Goal: Information Seeking & Learning: Learn about a topic

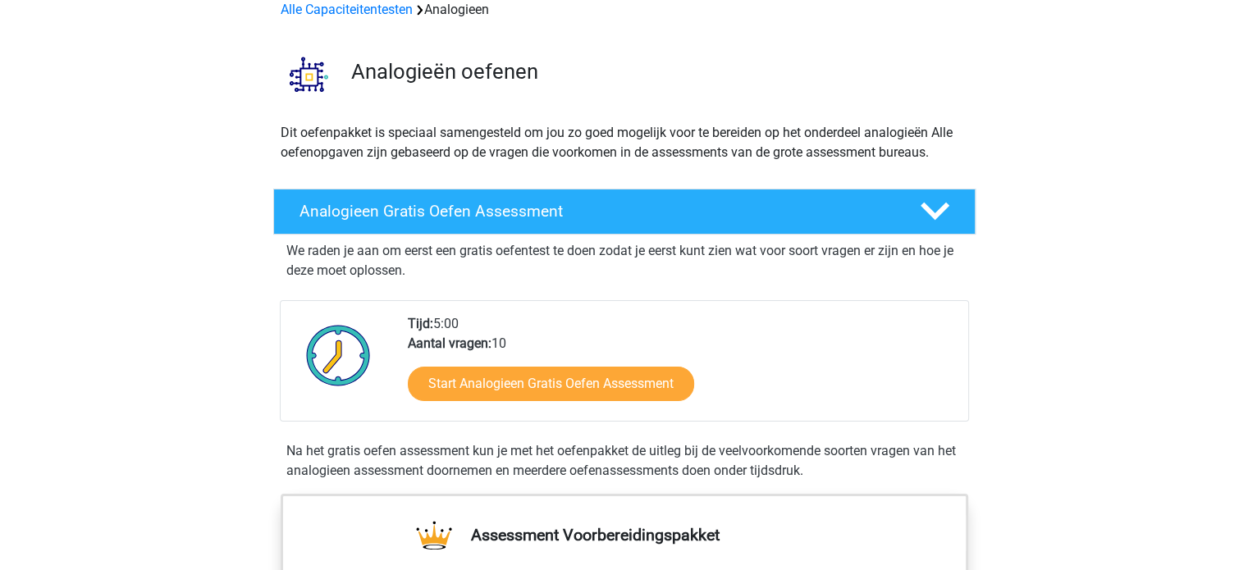
scroll to position [164, 0]
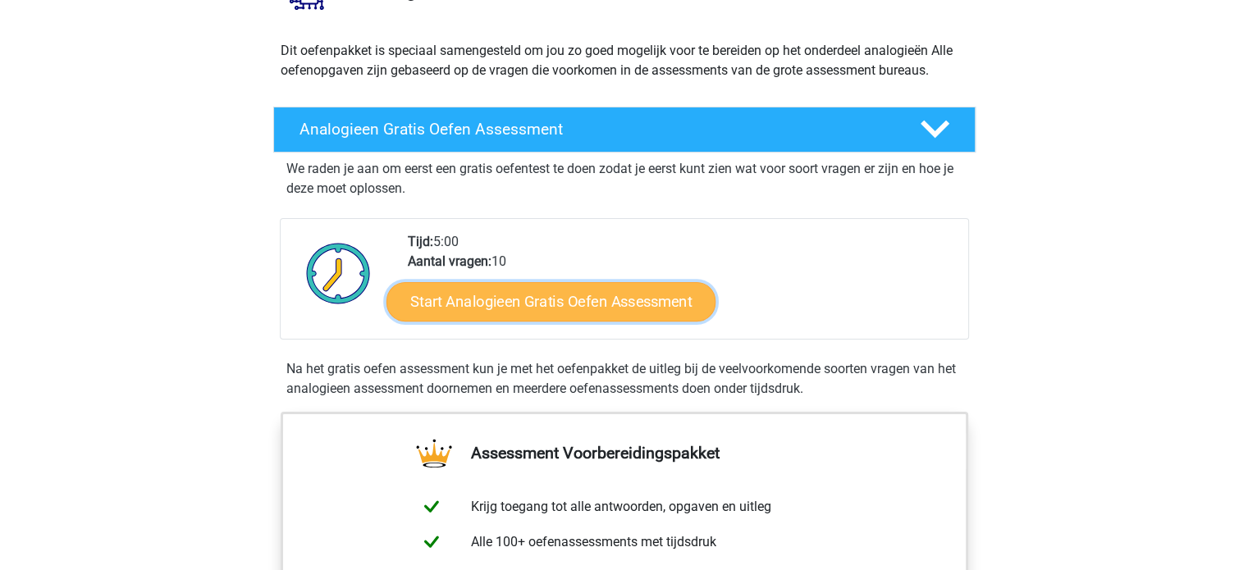
click at [637, 311] on link "Start Analogieen Gratis Oefen Assessment" at bounding box center [550, 300] width 329 height 39
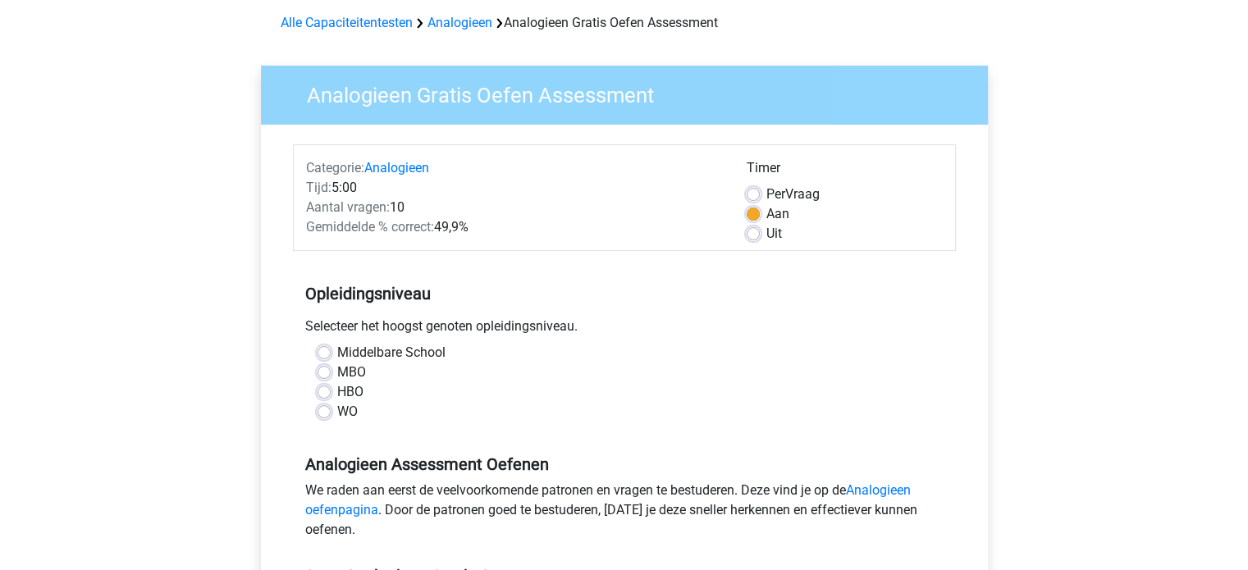
scroll to position [164, 0]
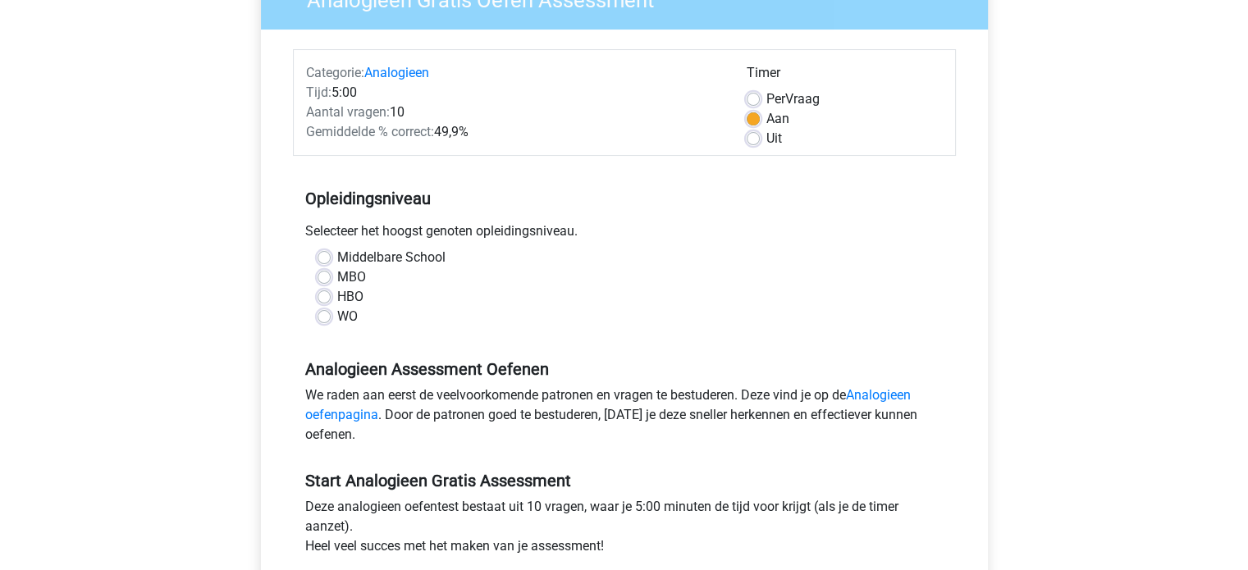
click at [337, 297] on label "HBO" at bounding box center [350, 297] width 26 height 20
click at [318, 297] on input "HBO" at bounding box center [323, 295] width 13 height 16
radio input "true"
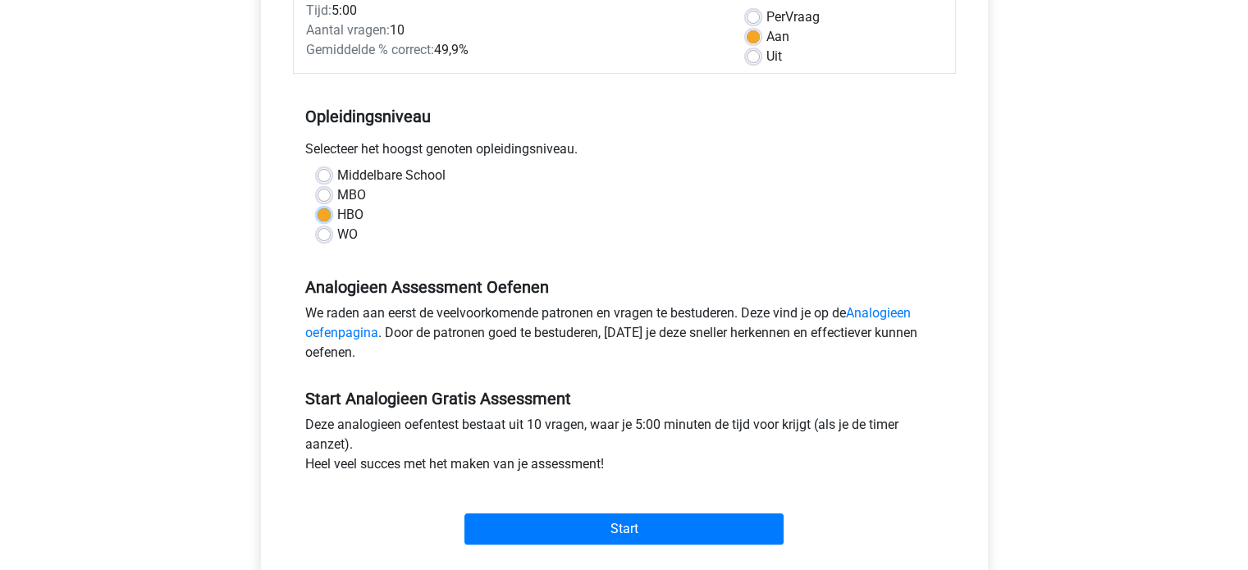
scroll to position [328, 0]
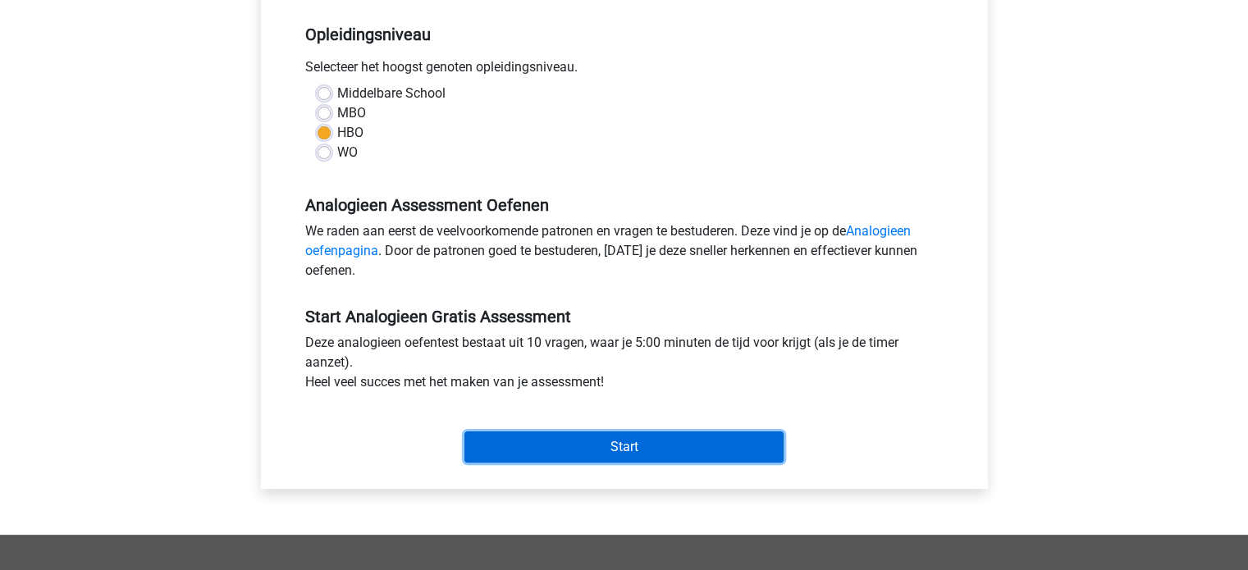
click at [572, 456] on input "Start" at bounding box center [623, 446] width 319 height 31
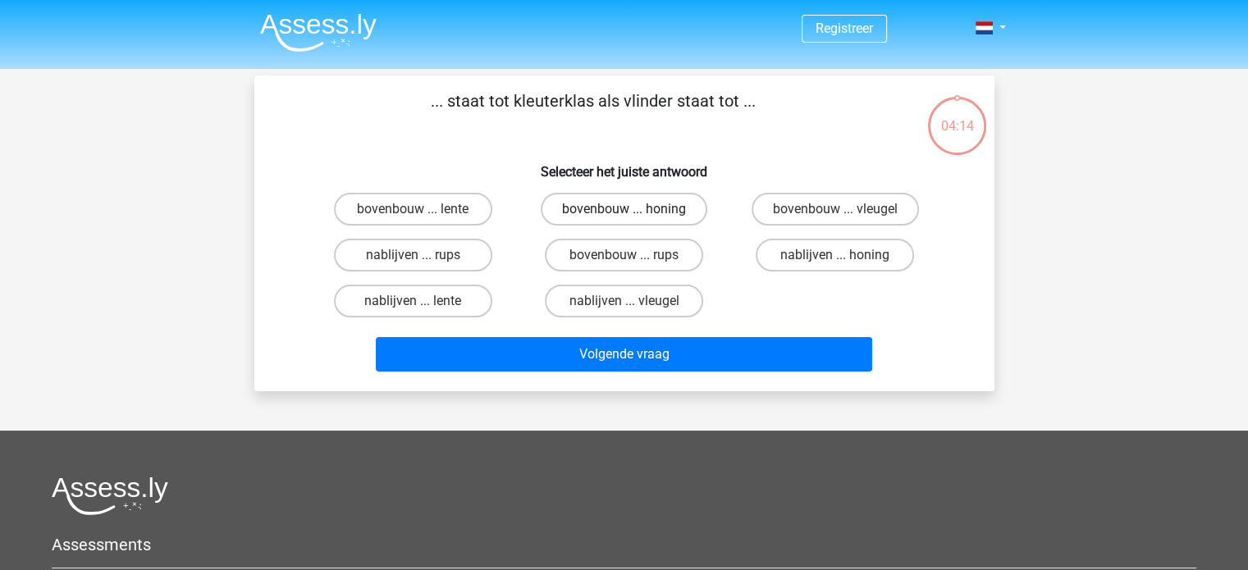
click at [650, 205] on label "bovenbouw ... honing" at bounding box center [624, 209] width 167 height 33
click at [634, 209] on input "bovenbouw ... honing" at bounding box center [628, 214] width 11 height 11
radio input "true"
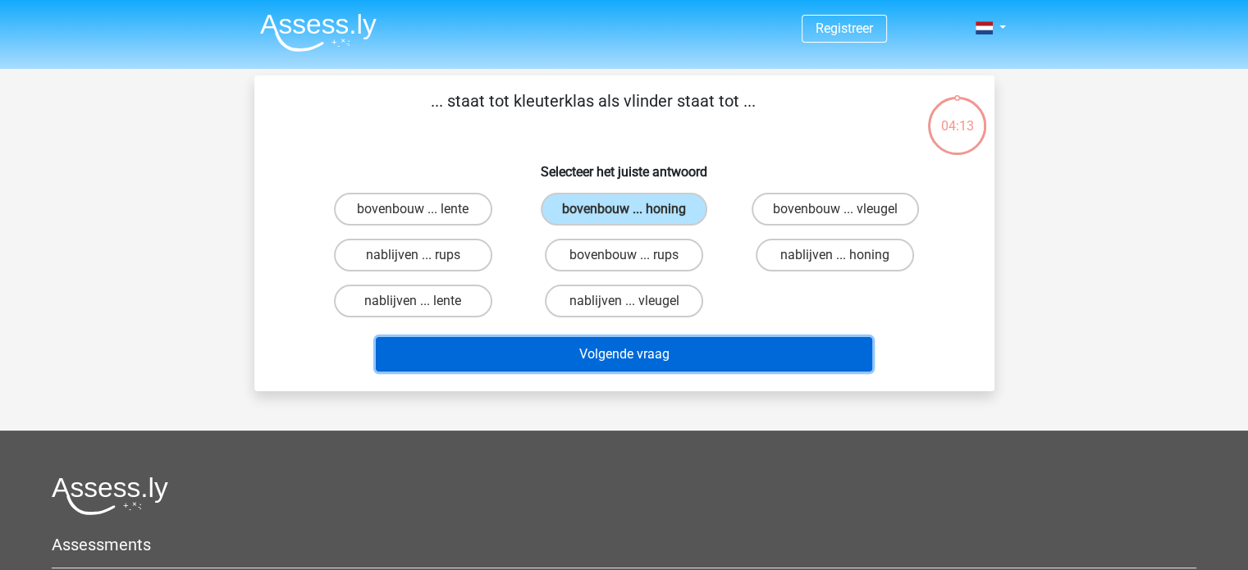
click at [667, 357] on button "Volgende vraag" at bounding box center [624, 354] width 496 height 34
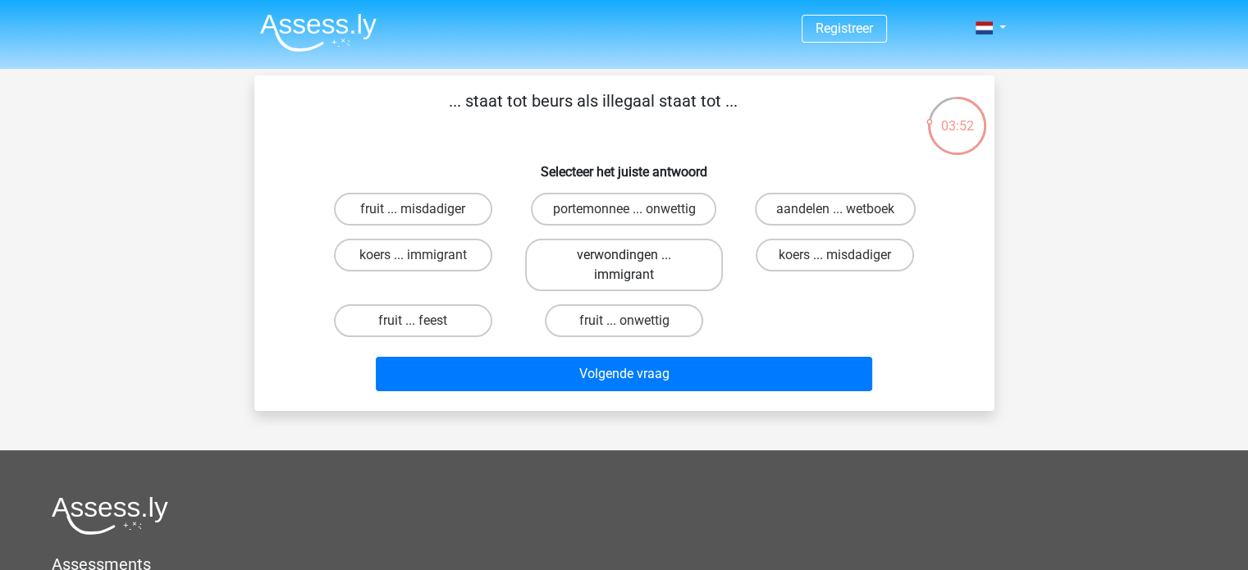
drag, startPoint x: 654, startPoint y: 272, endPoint x: 653, endPoint y: 298, distance: 25.4
click at [655, 272] on label "verwondingen ... immigrant" at bounding box center [624, 265] width 198 height 52
click at [634, 266] on input "verwondingen ... immigrant" at bounding box center [628, 260] width 11 height 11
radio input "true"
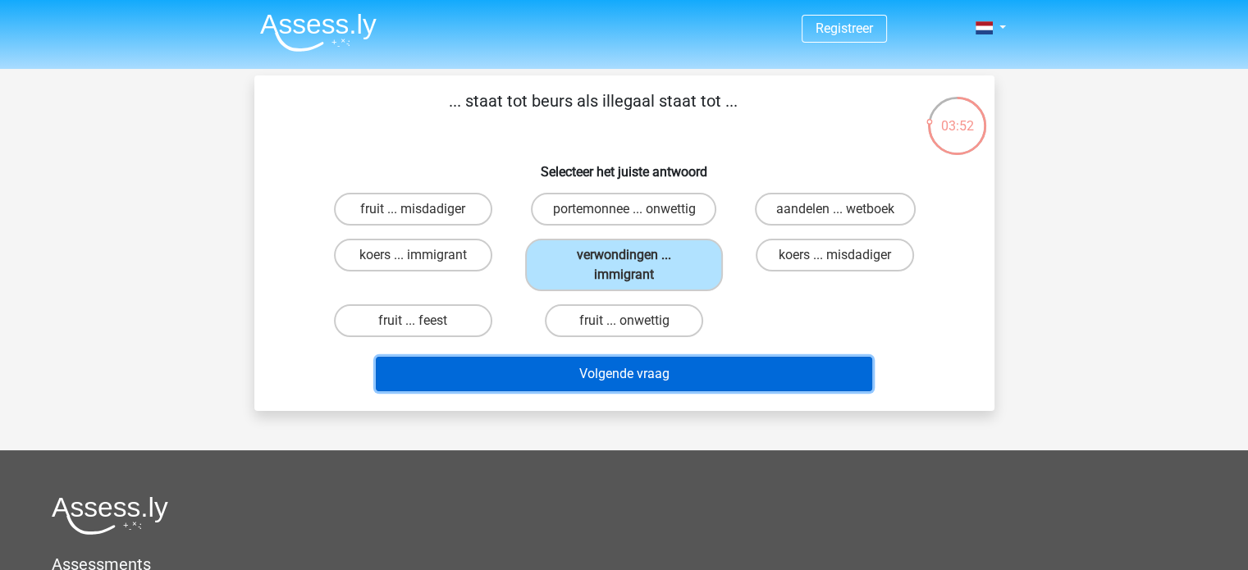
click at [653, 370] on button "Volgende vraag" at bounding box center [624, 374] width 496 height 34
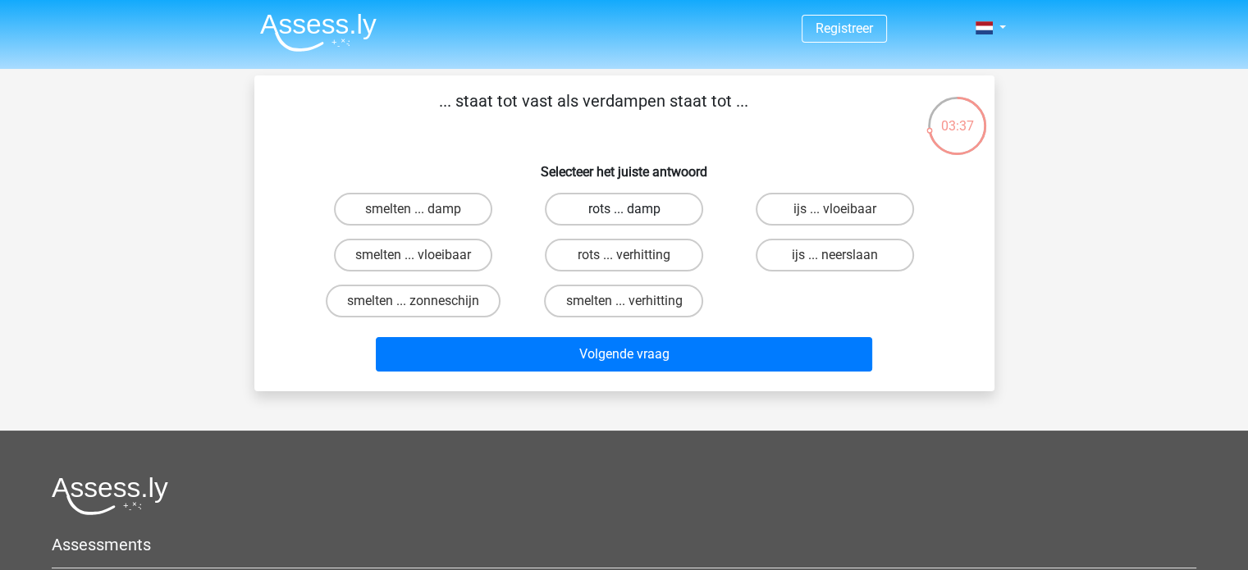
click at [639, 209] on label "rots ... damp" at bounding box center [624, 209] width 158 height 33
click at [634, 209] on input "rots ... damp" at bounding box center [628, 214] width 11 height 11
radio input "true"
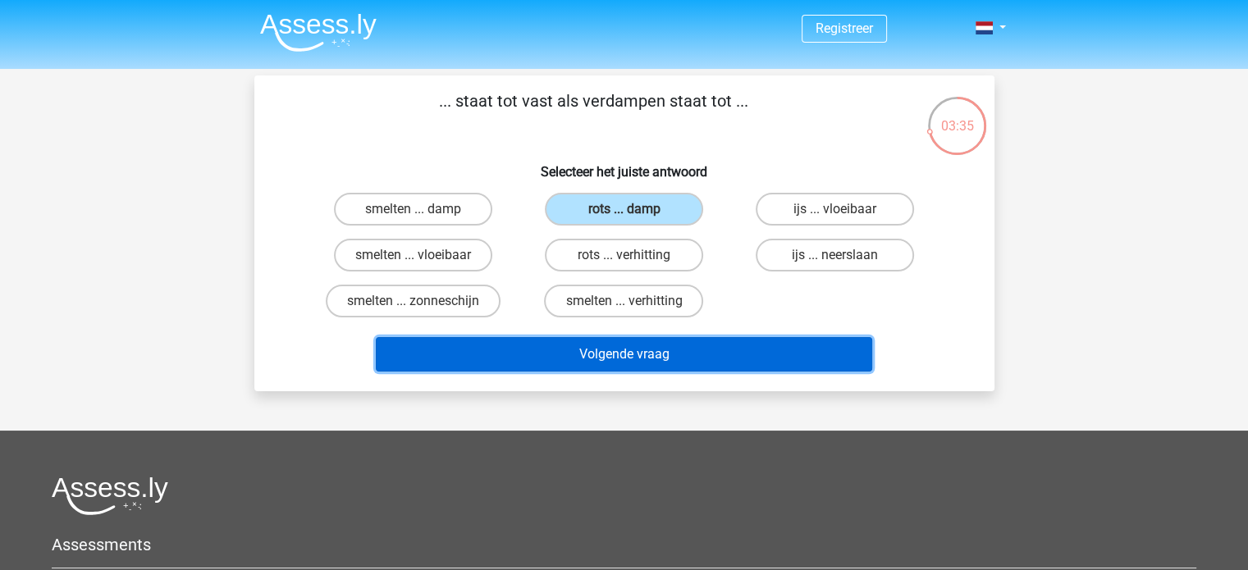
click at [660, 360] on button "Volgende vraag" at bounding box center [624, 354] width 496 height 34
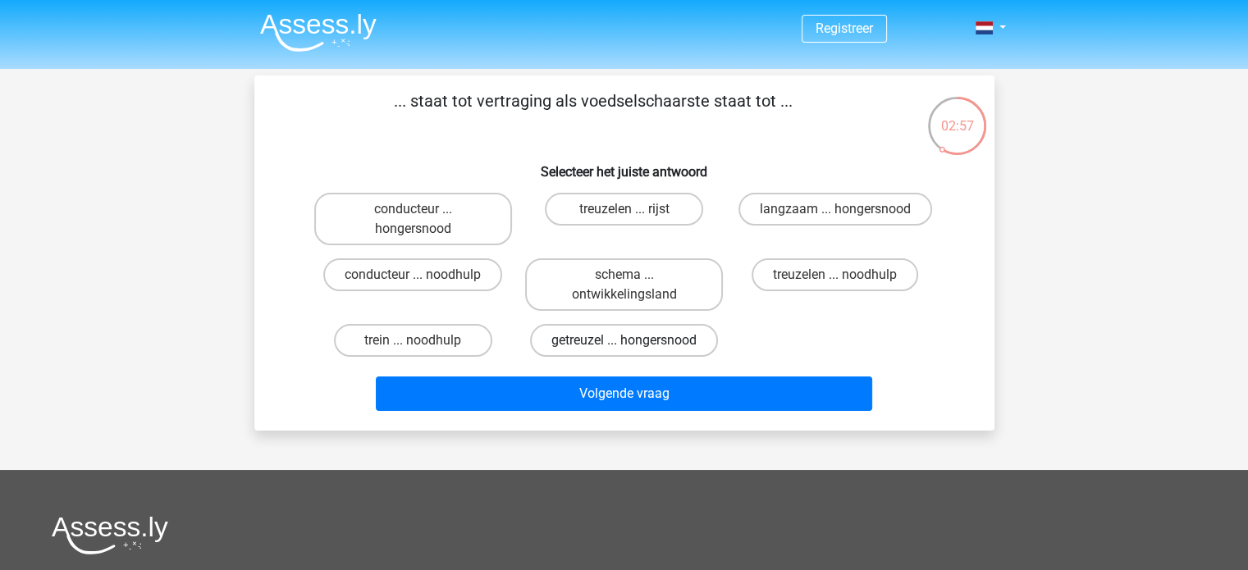
click at [650, 336] on label "getreuzel ... hongersnood" at bounding box center [624, 340] width 188 height 33
click at [634, 340] on input "getreuzel ... hongersnood" at bounding box center [628, 345] width 11 height 11
radio input "true"
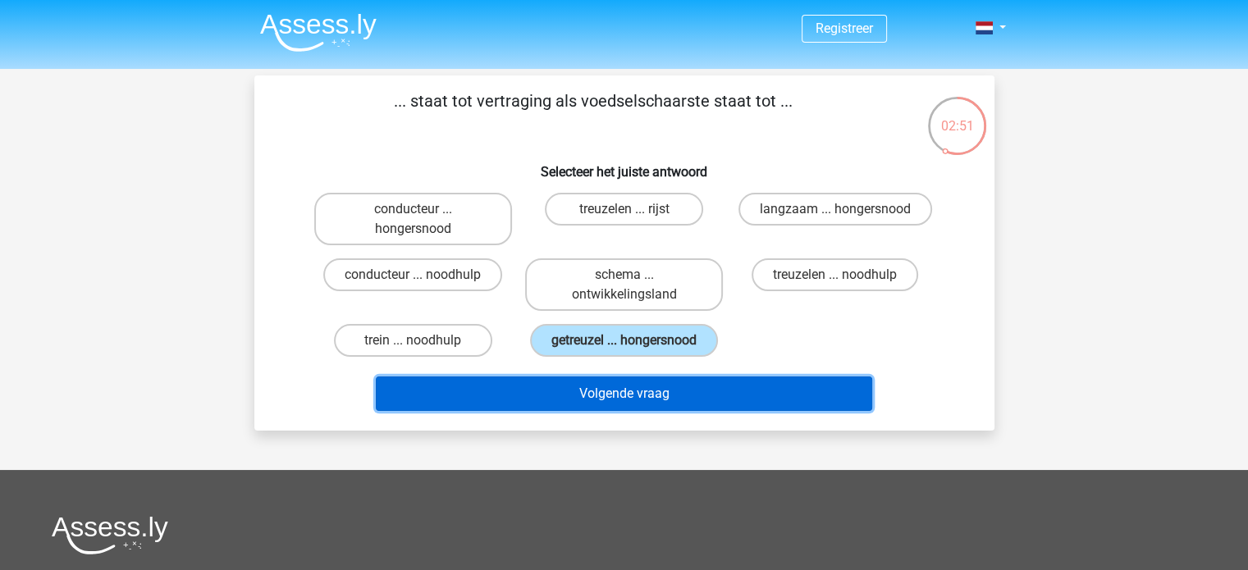
click at [611, 388] on button "Volgende vraag" at bounding box center [624, 393] width 496 height 34
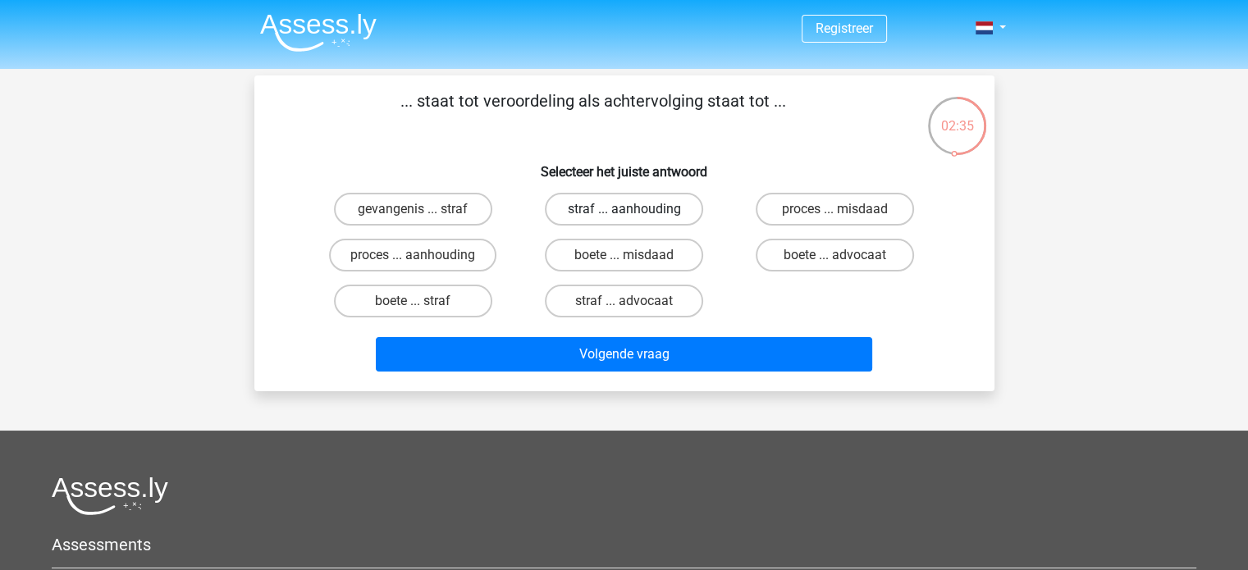
click at [627, 203] on label "straf ... aanhouding" at bounding box center [624, 209] width 158 height 33
click at [627, 209] on input "straf ... aanhouding" at bounding box center [628, 214] width 11 height 11
radio input "true"
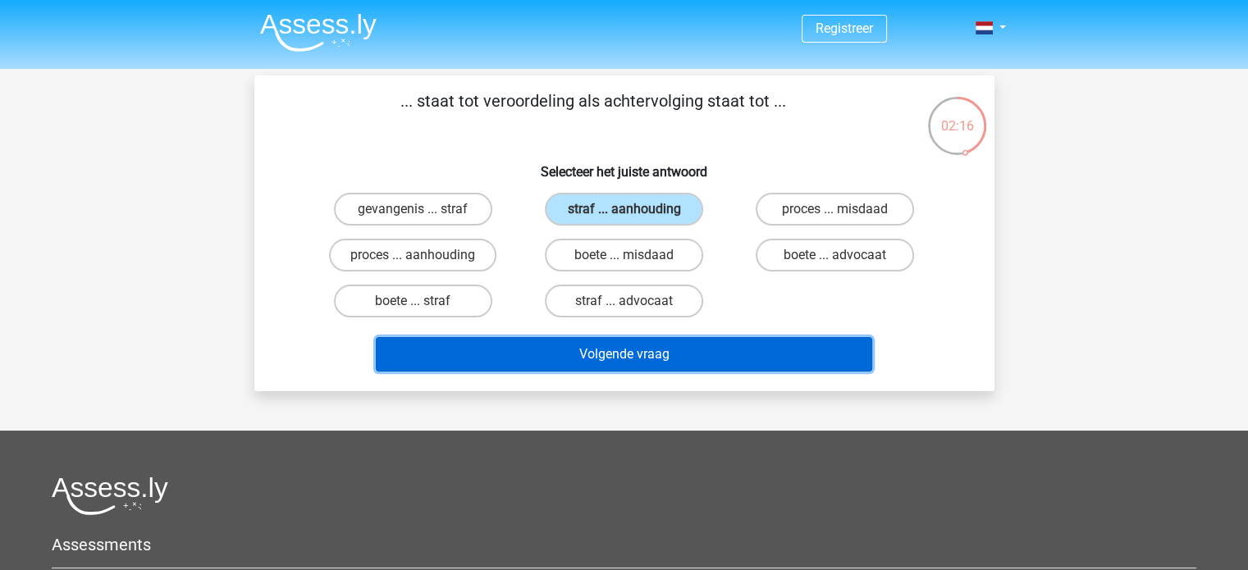
click at [742, 346] on button "Volgende vraag" at bounding box center [624, 354] width 496 height 34
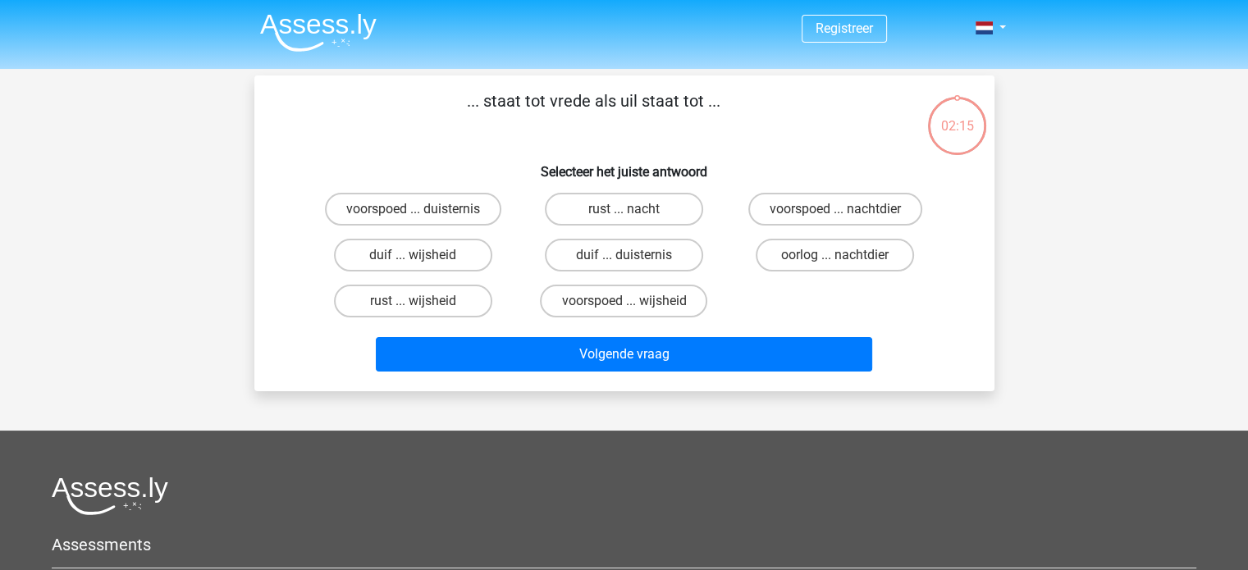
scroll to position [75, 0]
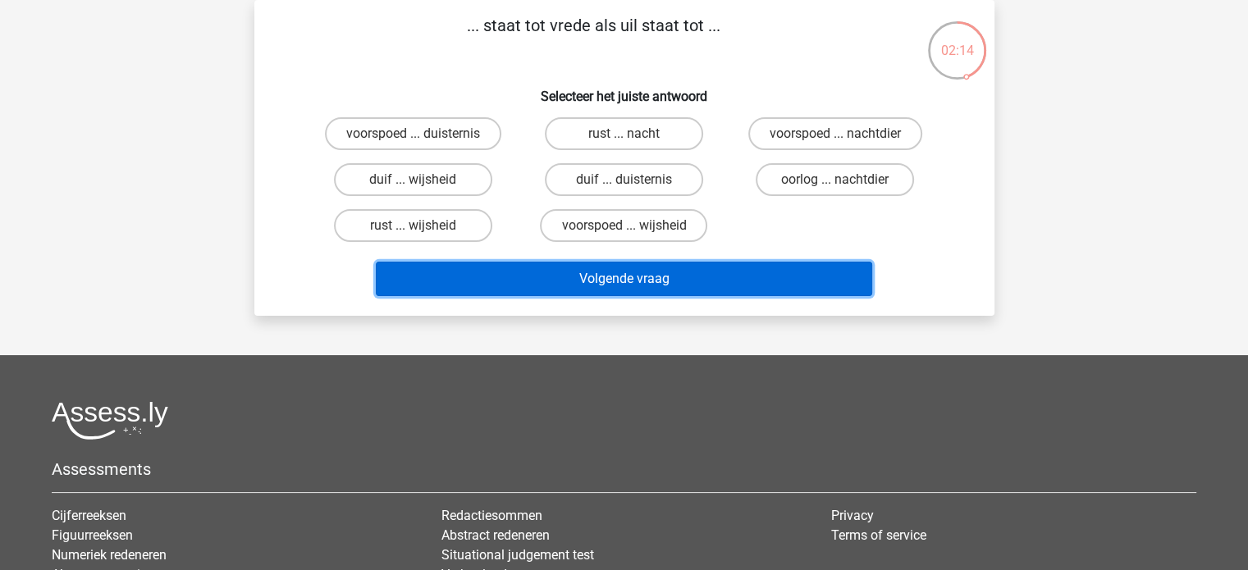
click at [673, 275] on button "Volgende vraag" at bounding box center [624, 279] width 496 height 34
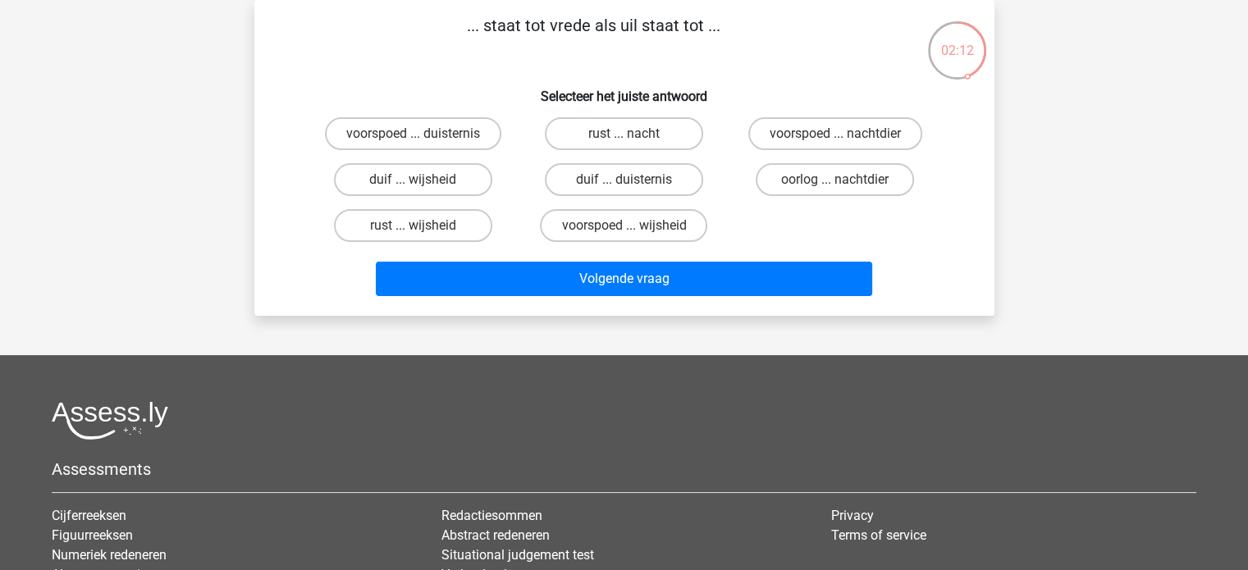
click at [500, 150] on div "voorspoed ... duisternis" at bounding box center [413, 134] width 211 height 46
click at [621, 179] on label "duif ... duisternis" at bounding box center [624, 179] width 158 height 33
click at [623, 180] on input "duif ... duisternis" at bounding box center [628, 185] width 11 height 11
radio input "true"
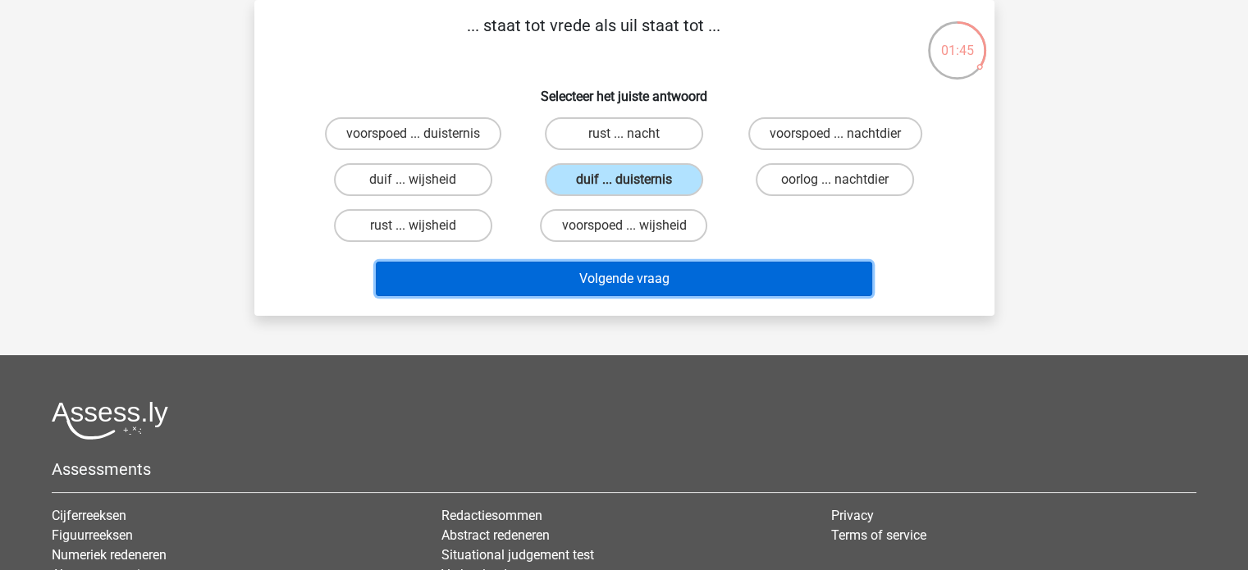
click at [639, 274] on button "Volgende vraag" at bounding box center [624, 279] width 496 height 34
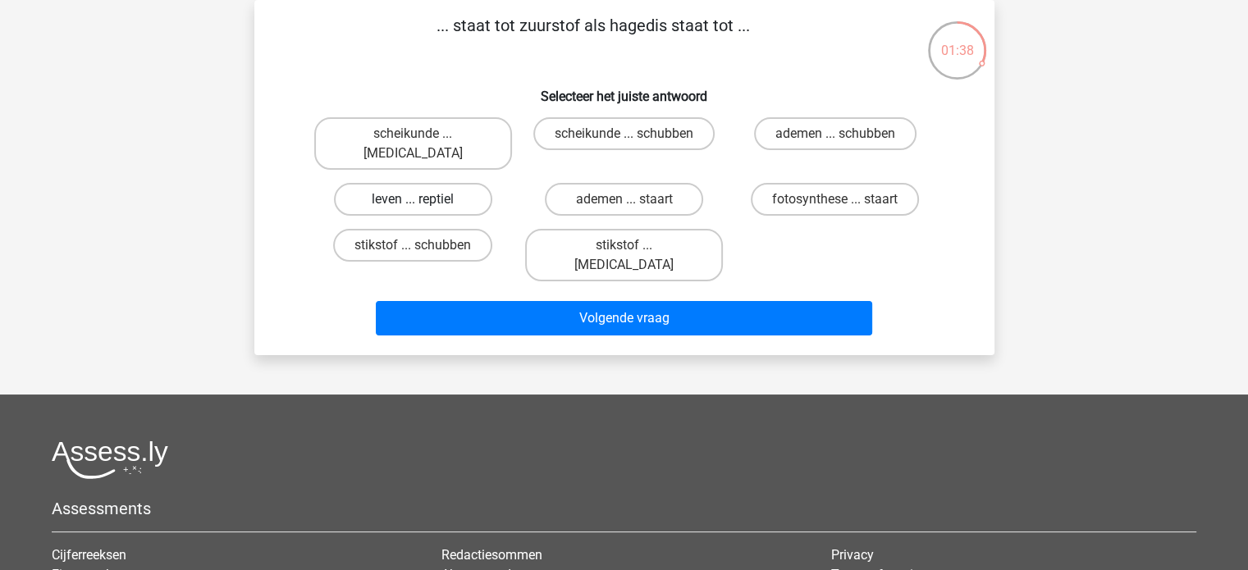
click at [449, 183] on label "leven ... reptiel" at bounding box center [413, 199] width 158 height 33
click at [423, 199] on input "leven ... reptiel" at bounding box center [418, 204] width 11 height 11
radio input "true"
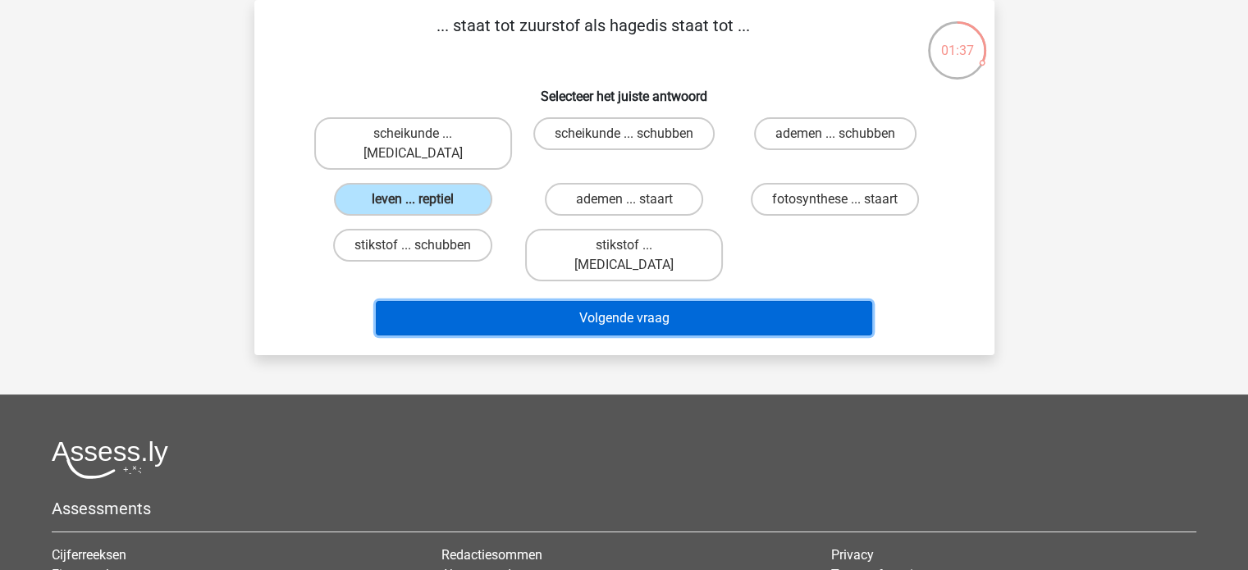
click at [596, 301] on button "Volgende vraag" at bounding box center [624, 318] width 496 height 34
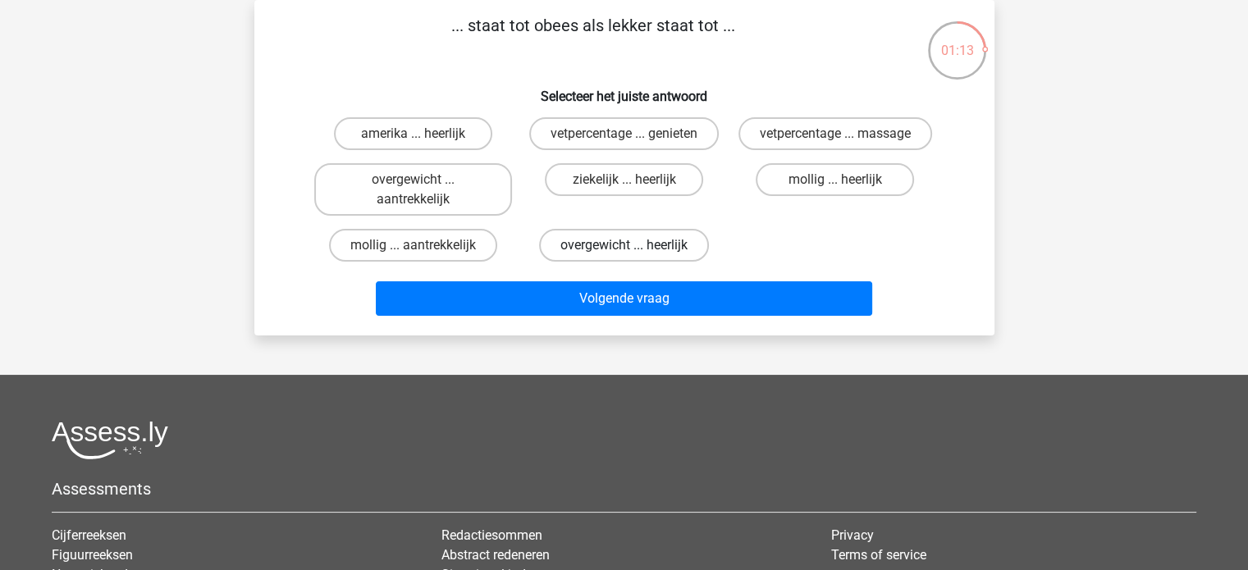
click at [593, 237] on label "overgewicht ... heerlijk" at bounding box center [624, 245] width 170 height 33
click at [623, 245] on input "overgewicht ... heerlijk" at bounding box center [628, 250] width 11 height 11
radio input "true"
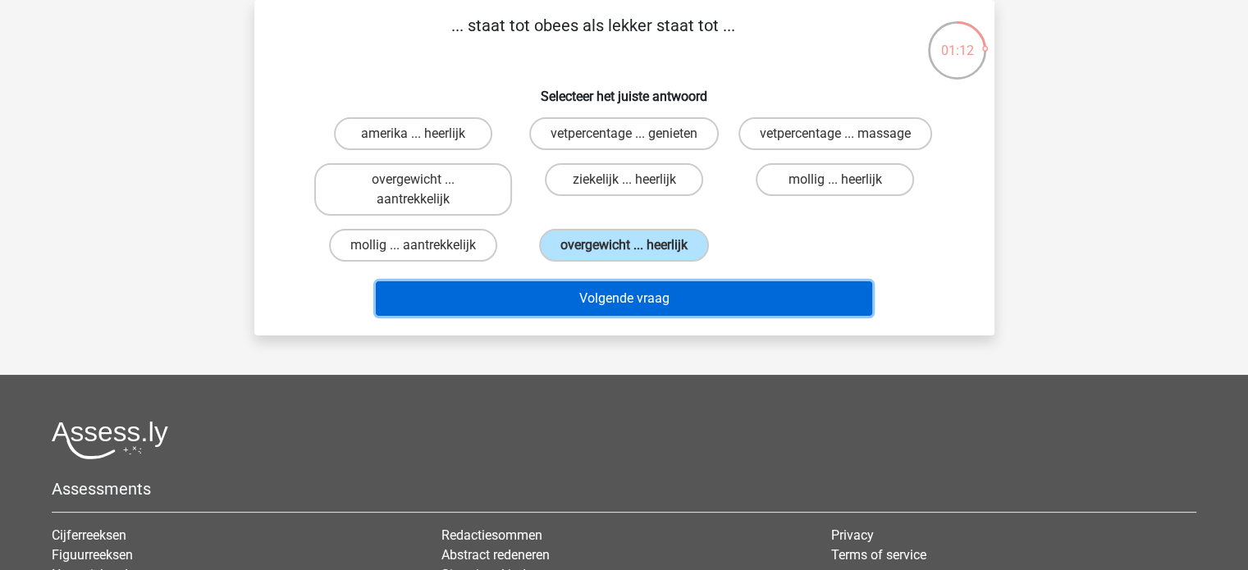
click at [613, 299] on button "Volgende vraag" at bounding box center [624, 298] width 496 height 34
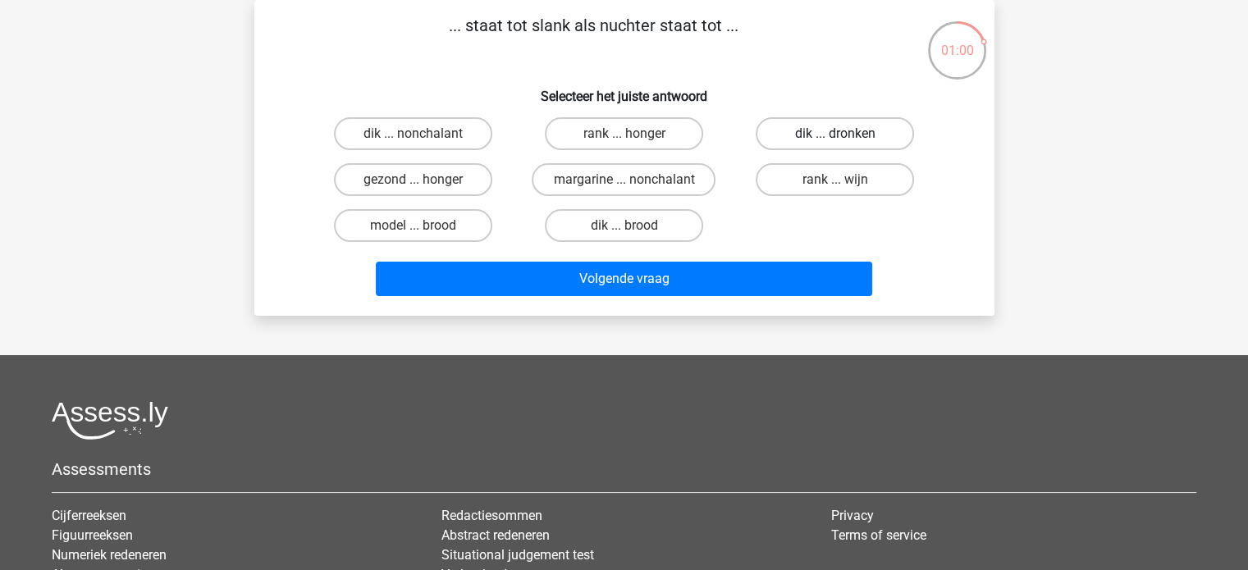
click at [811, 139] on label "dik ... dronken" at bounding box center [834, 133] width 158 height 33
click at [835, 139] on input "dik ... dronken" at bounding box center [840, 139] width 11 height 11
radio input "true"
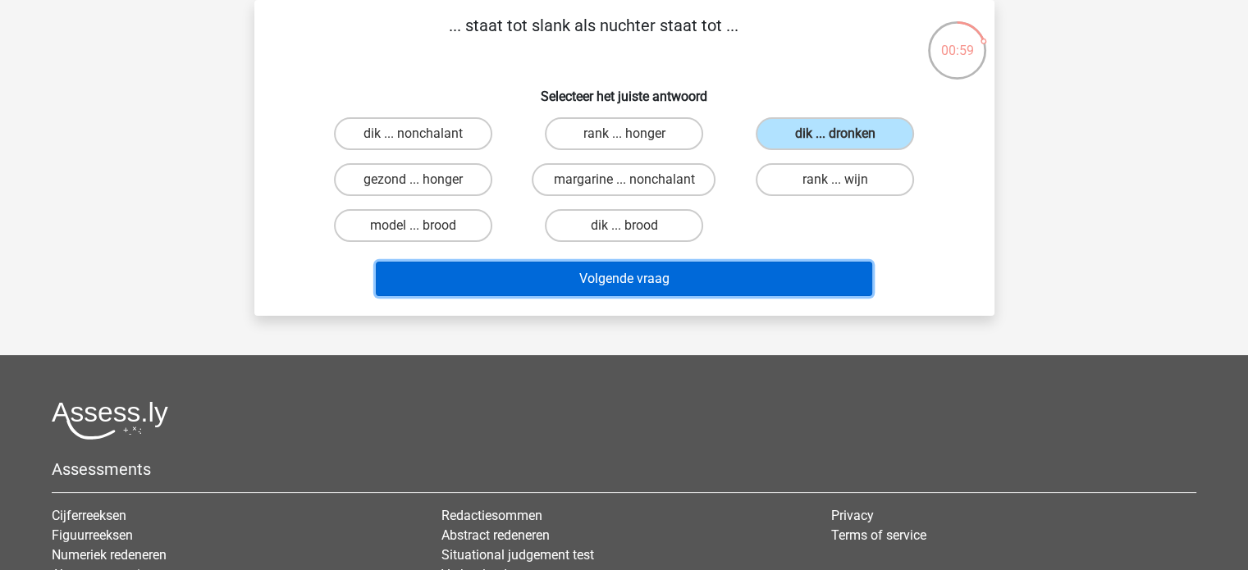
click at [736, 270] on button "Volgende vraag" at bounding box center [624, 279] width 496 height 34
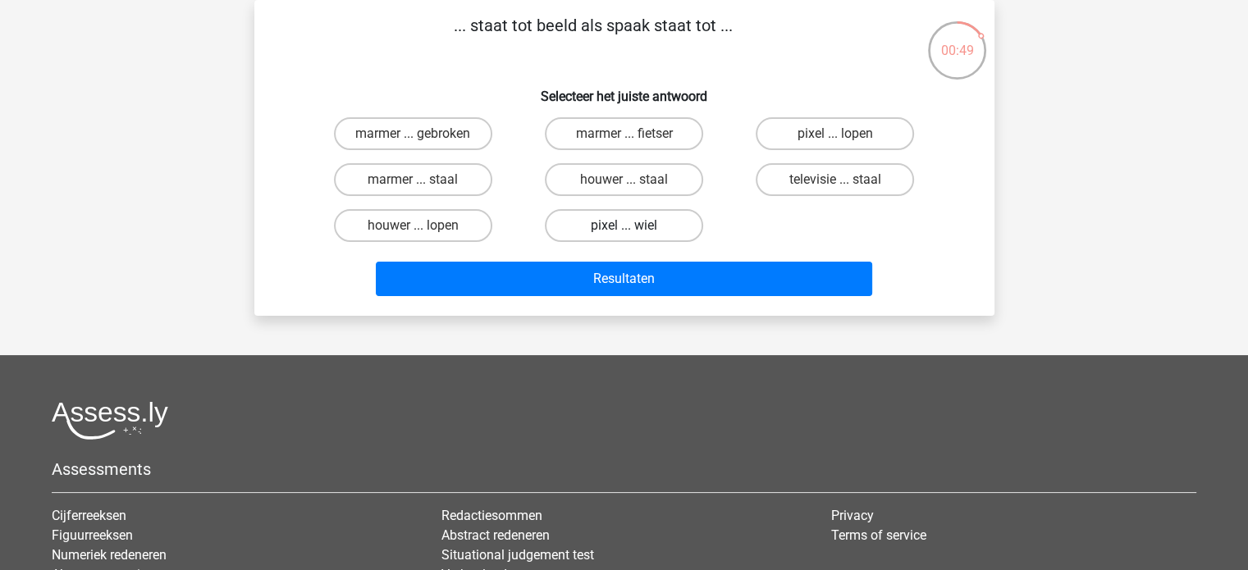
click at [644, 224] on label "pixel ... wiel" at bounding box center [624, 225] width 158 height 33
click at [634, 226] on input "pixel ... wiel" at bounding box center [628, 231] width 11 height 11
radio input "true"
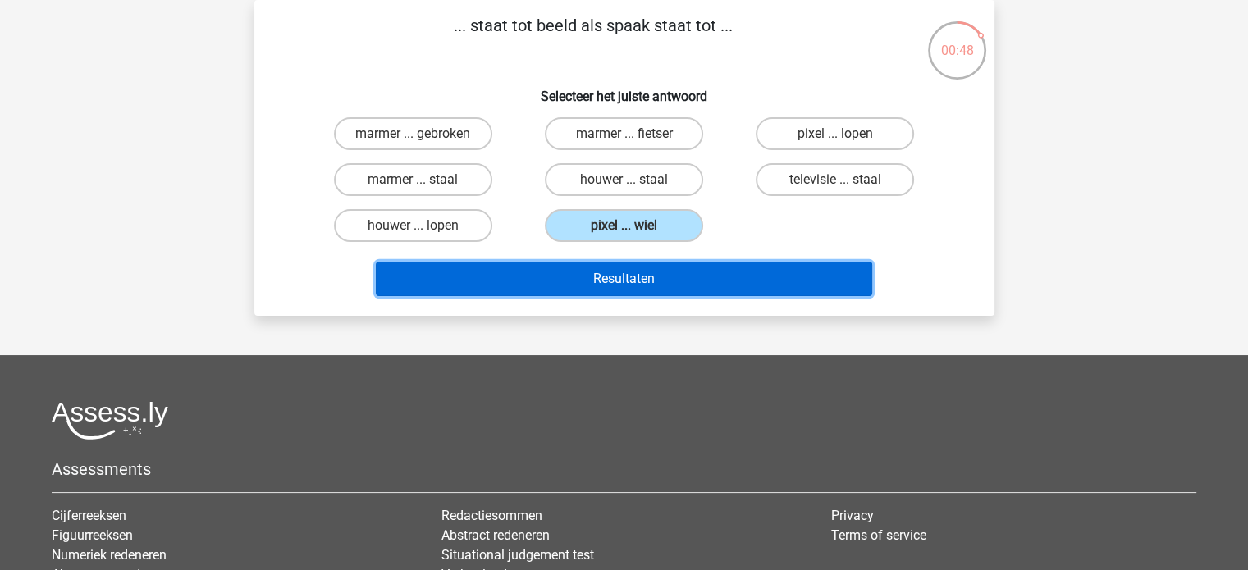
click at [653, 265] on button "Resultaten" at bounding box center [624, 279] width 496 height 34
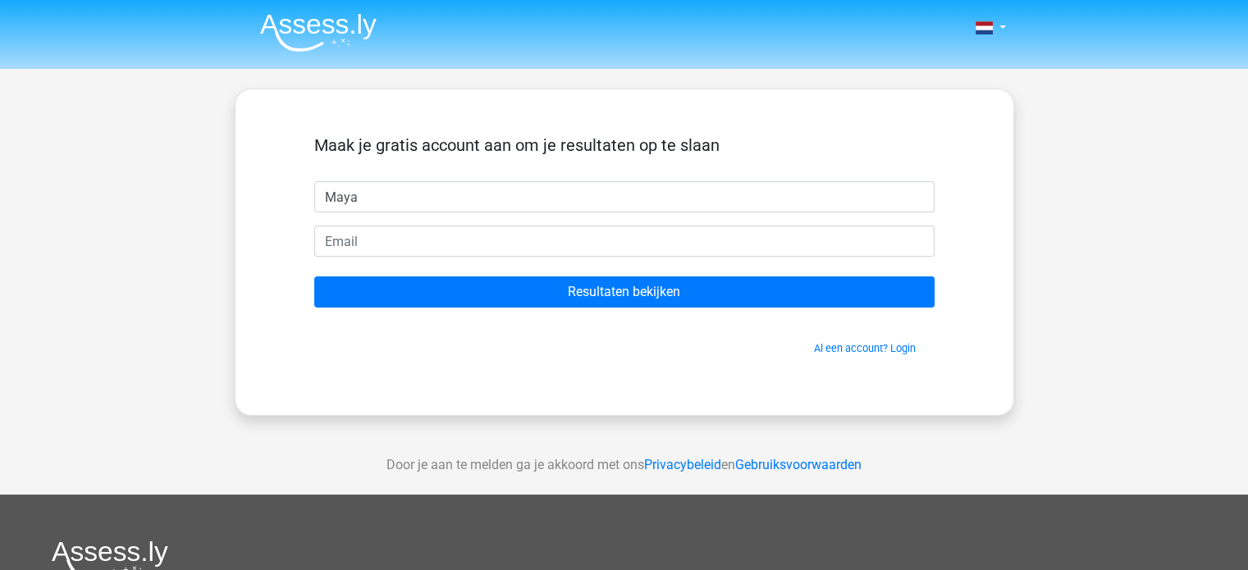
type input "Maya"
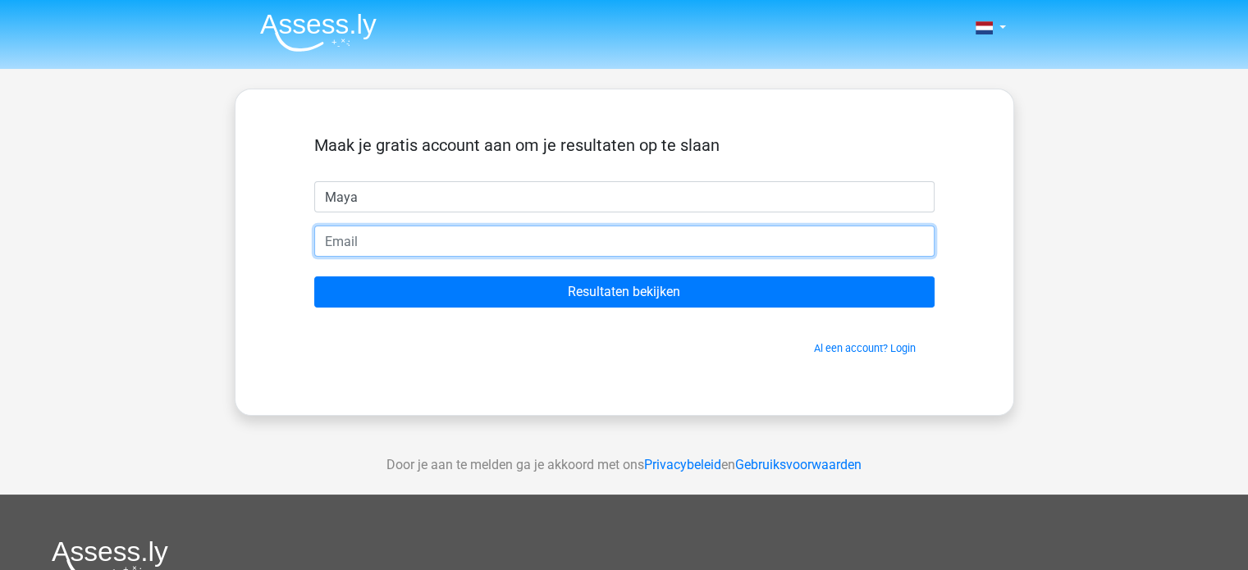
click at [443, 243] on input "email" at bounding box center [624, 241] width 620 height 31
type input "[EMAIL_ADDRESS][DOMAIN_NAME]"
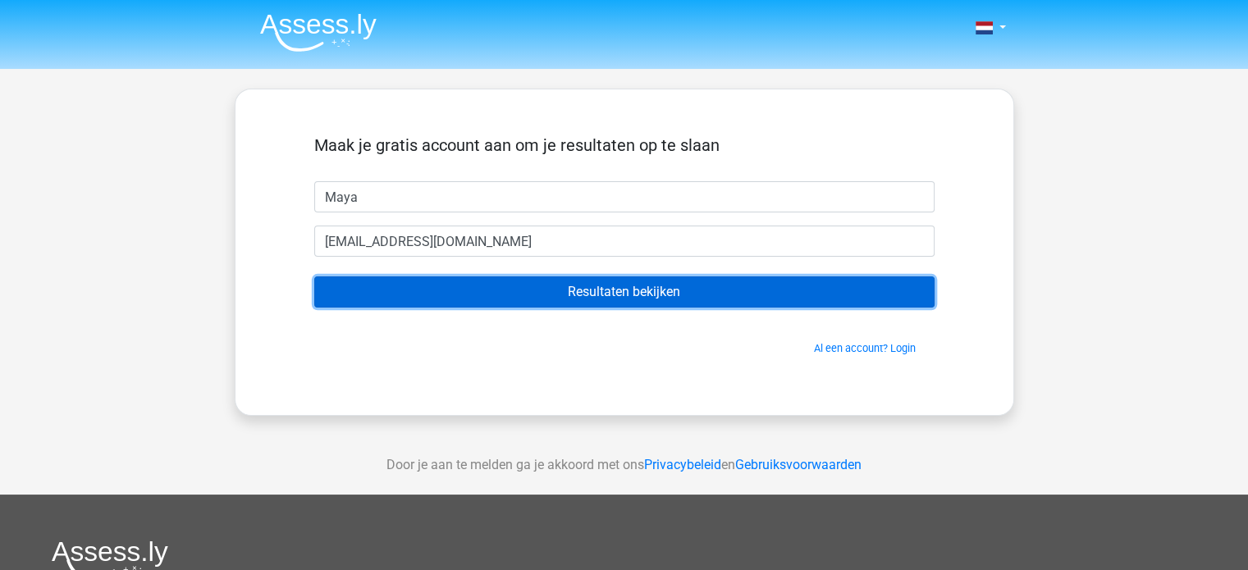
click at [477, 288] on input "Resultaten bekijken" at bounding box center [624, 291] width 620 height 31
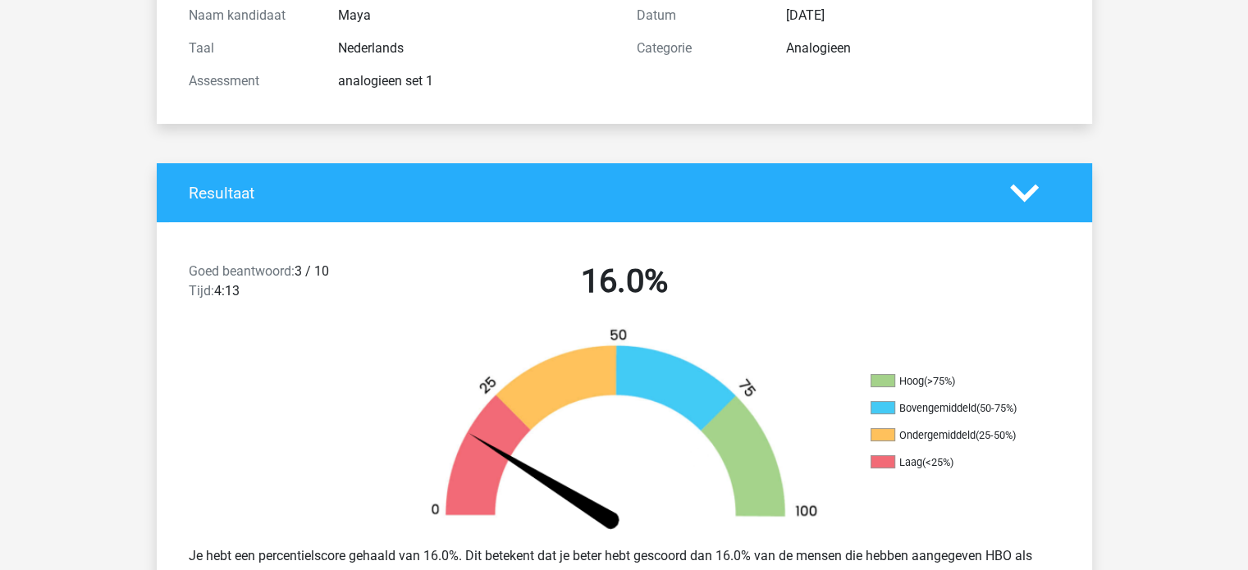
scroll to position [246, 0]
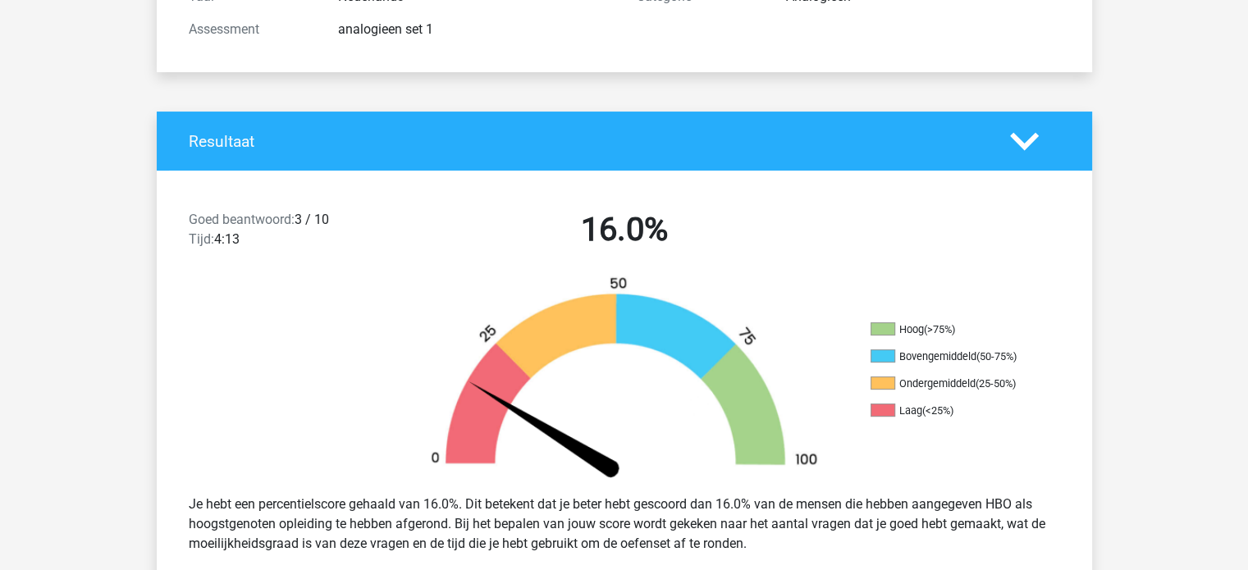
drag, startPoint x: 696, startPoint y: 300, endPoint x: 1042, endPoint y: 265, distance: 347.9
click at [1042, 265] on div "Goed beantwoord: 3 / 10 Tijd: 4:13 16.0%" at bounding box center [624, 232] width 935 height 85
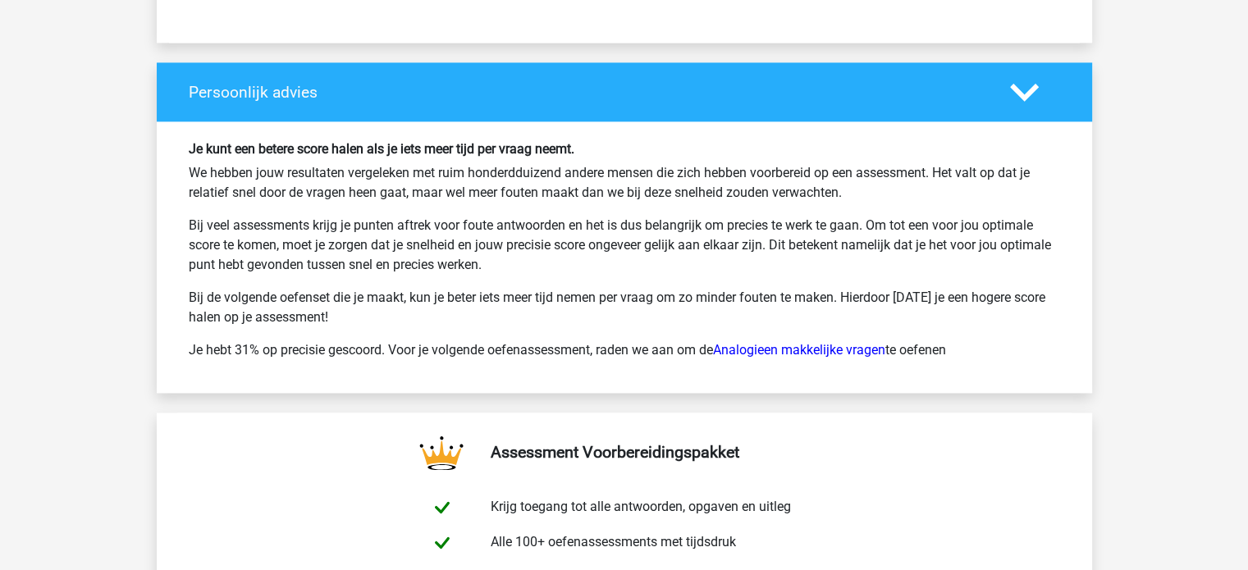
scroll to position [2379, 0]
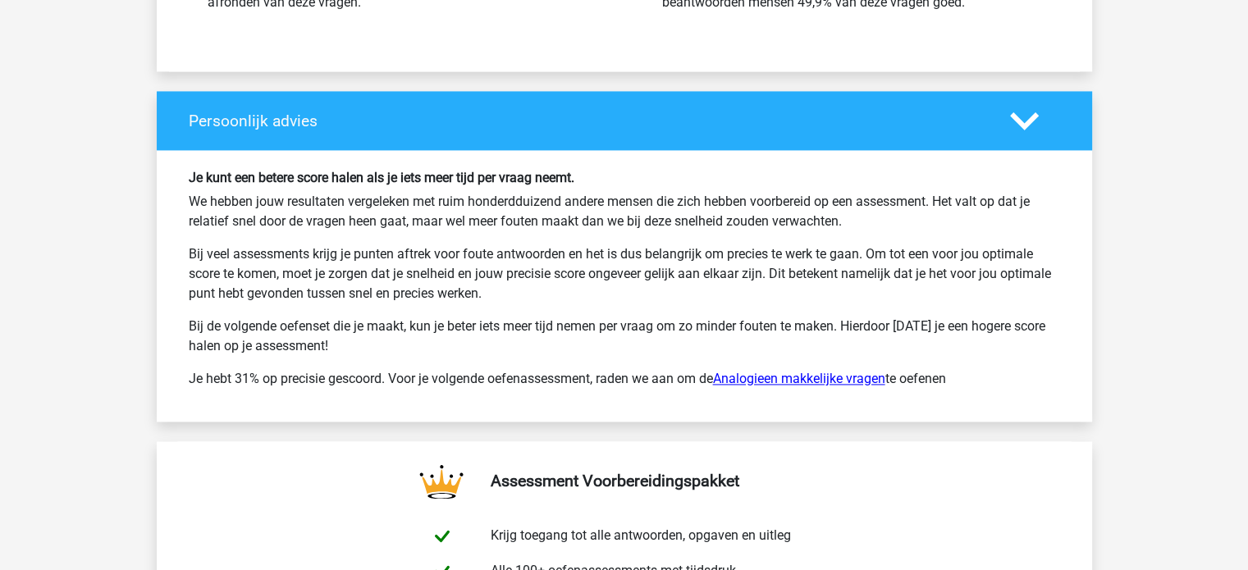
click at [787, 372] on link "Analogieen makkelijke vragen" at bounding box center [799, 379] width 172 height 16
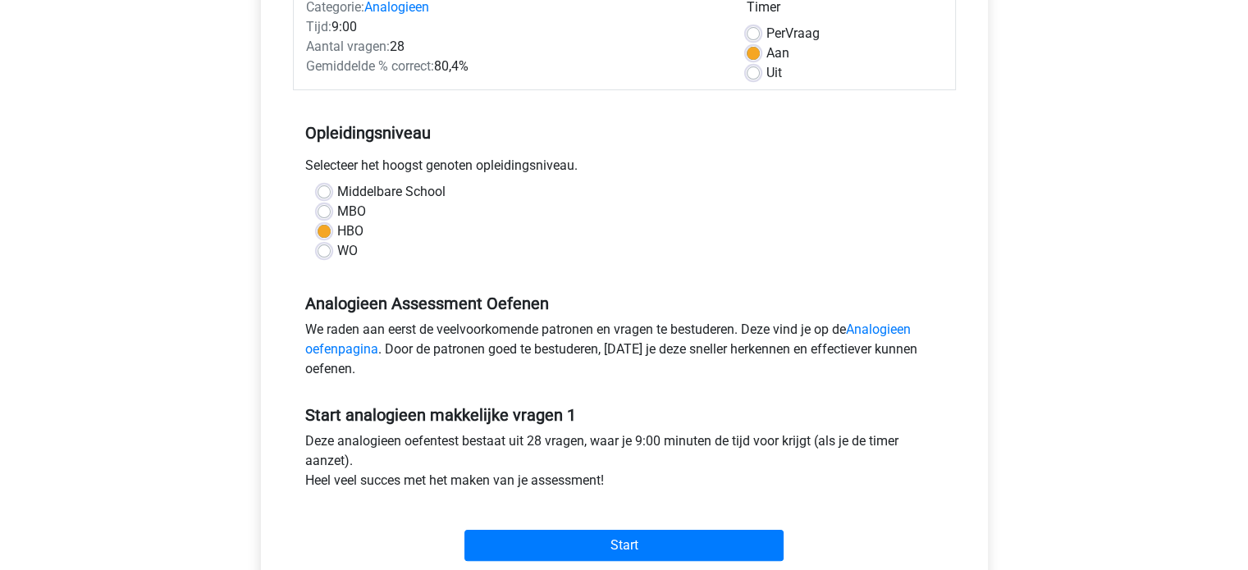
scroll to position [246, 0]
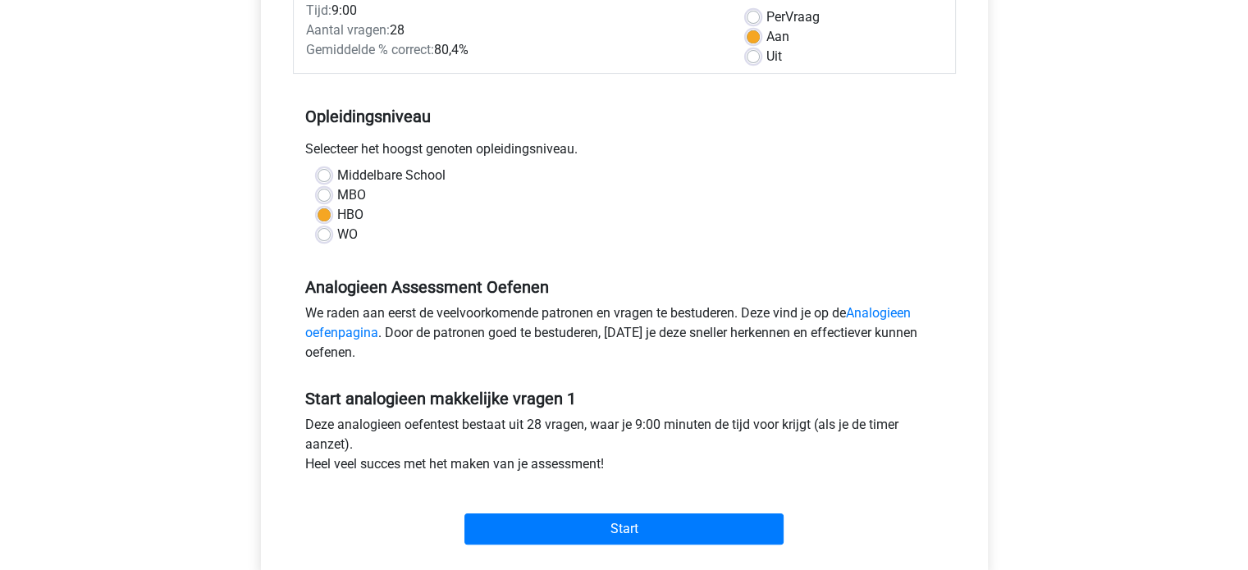
click at [337, 174] on label "Middelbare School" at bounding box center [391, 176] width 108 height 20
click at [325, 174] on input "Middelbare School" at bounding box center [323, 174] width 13 height 16
radio input "true"
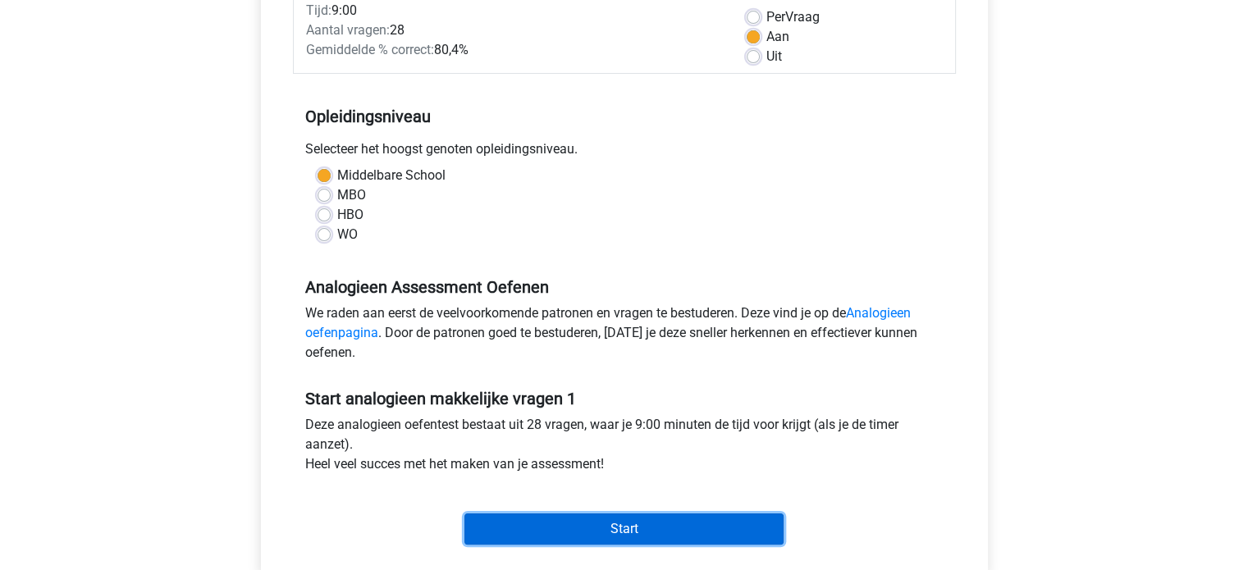
click at [642, 522] on input "Start" at bounding box center [623, 528] width 319 height 31
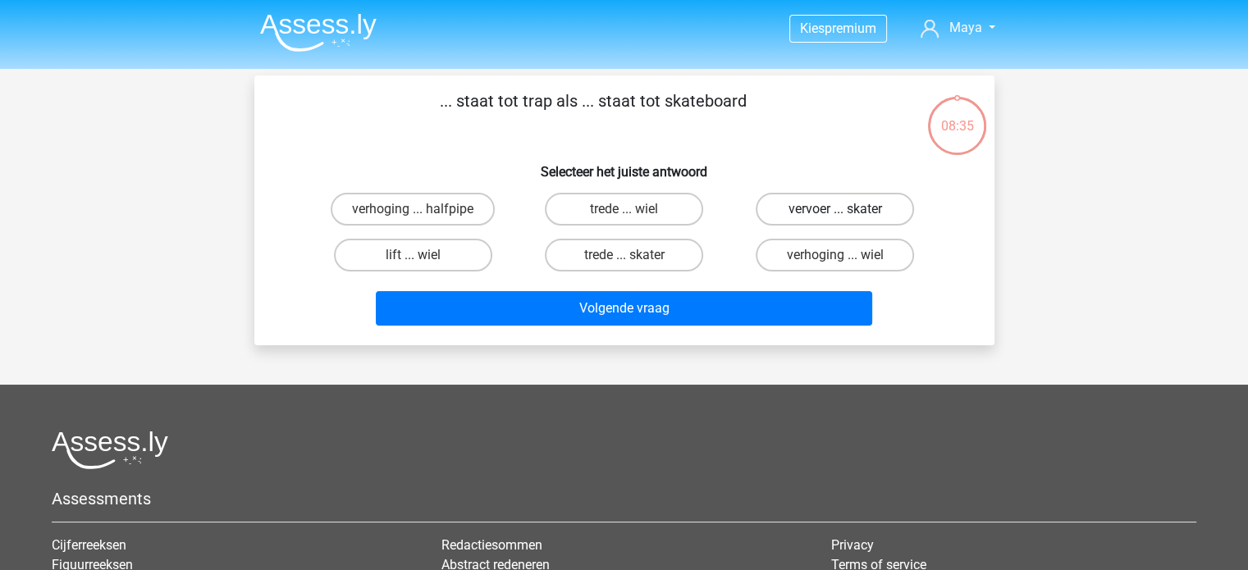
click at [878, 206] on label "vervoer ... skater" at bounding box center [834, 209] width 158 height 33
click at [846, 209] on input "vervoer ... skater" at bounding box center [840, 214] width 11 height 11
radio input "true"
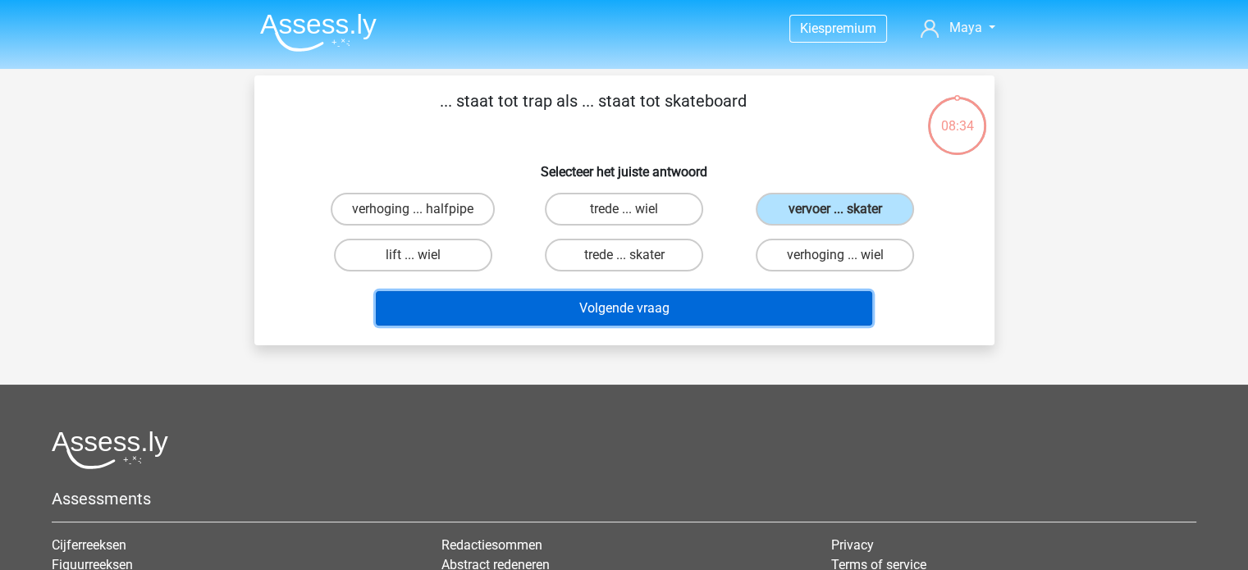
click at [694, 304] on button "Volgende vraag" at bounding box center [624, 308] width 496 height 34
